Goal: Browse casually

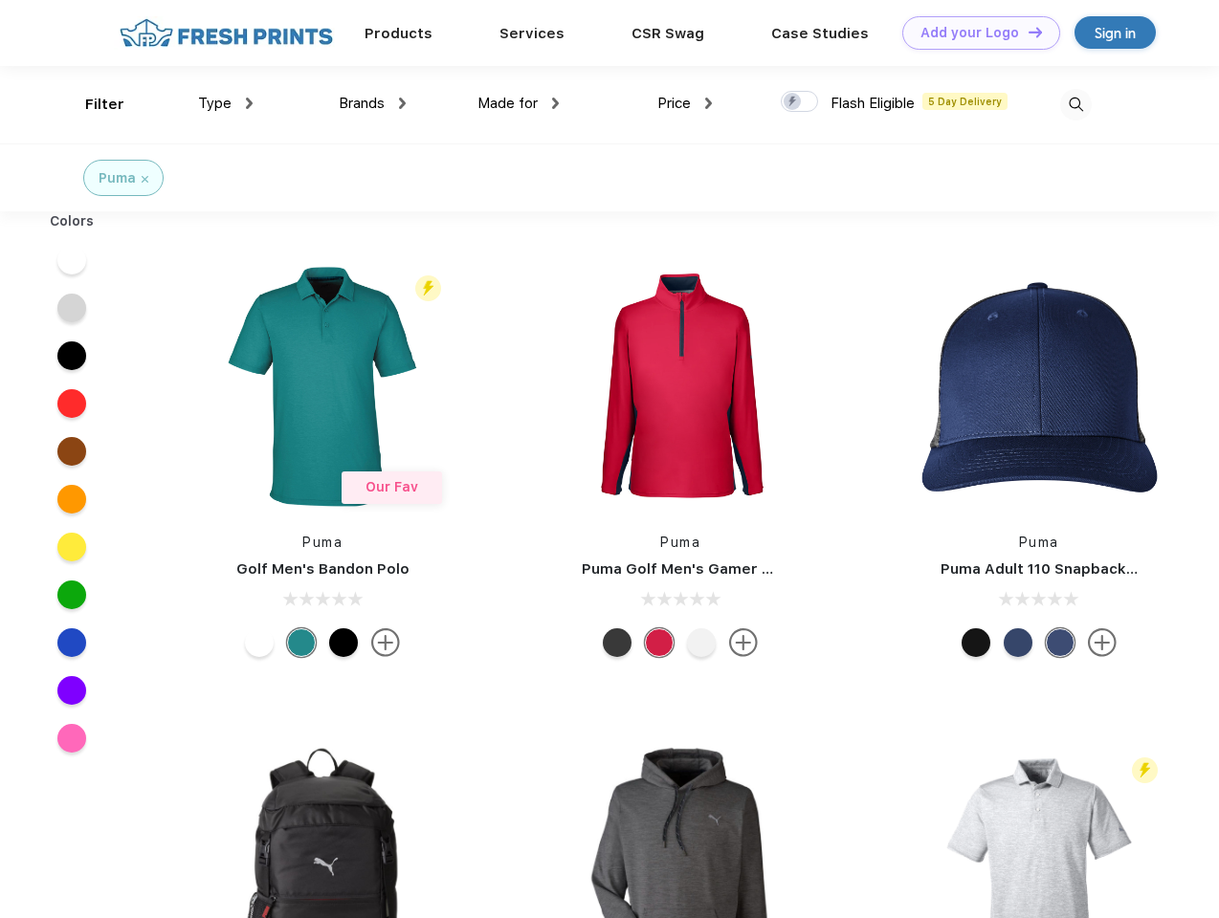
click at [974, 33] on link "Add your Logo Design Tool" at bounding box center [981, 32] width 158 height 33
click at [0, 0] on div "Design Tool" at bounding box center [0, 0] width 0 height 0
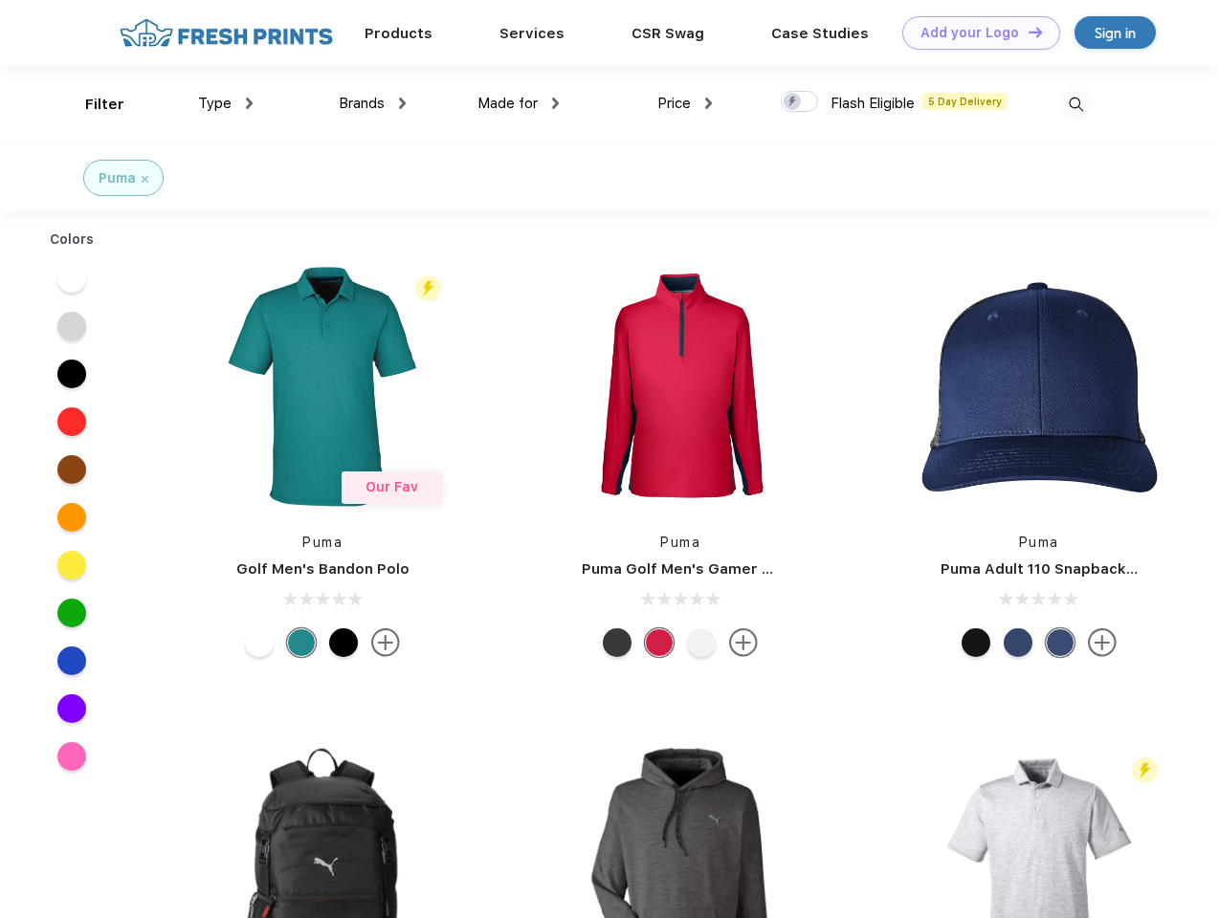
click at [1026, 32] on link "Add your Logo Design Tool" at bounding box center [981, 32] width 158 height 33
click at [92, 104] on div "Filter" at bounding box center [104, 105] width 39 height 22
click at [226, 103] on span "Type" at bounding box center [214, 103] width 33 height 17
click at [372, 103] on span "Brands" at bounding box center [362, 103] width 46 height 17
click at [518, 103] on span "Made for" at bounding box center [507, 103] width 60 height 17
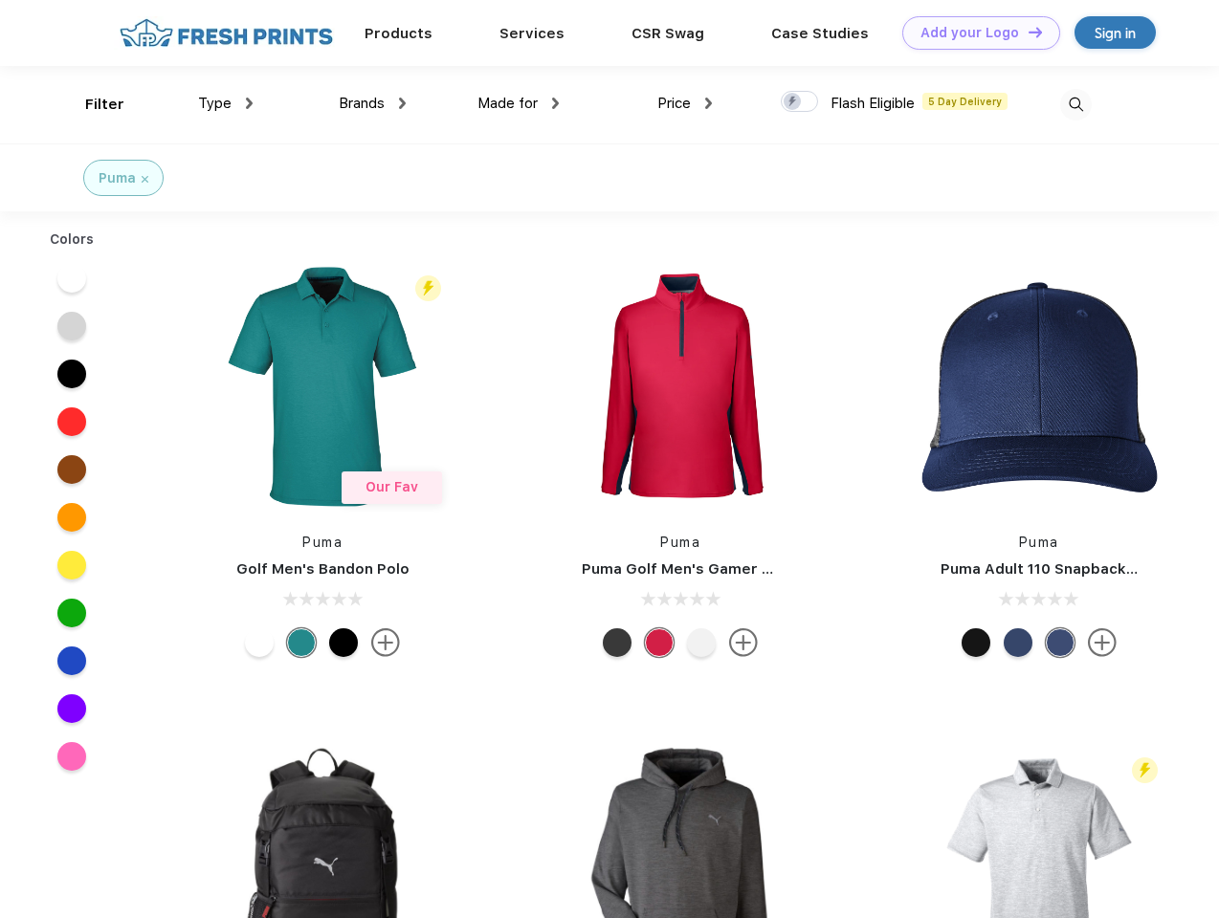
click at [685, 103] on span "Price" at bounding box center [673, 103] width 33 height 17
click at [800, 102] on div at bounding box center [799, 101] width 37 height 21
click at [793, 102] on input "checkbox" at bounding box center [787, 96] width 12 height 12
click at [1075, 104] on img at bounding box center [1076, 105] width 32 height 32
